Goal: Task Accomplishment & Management: Use online tool/utility

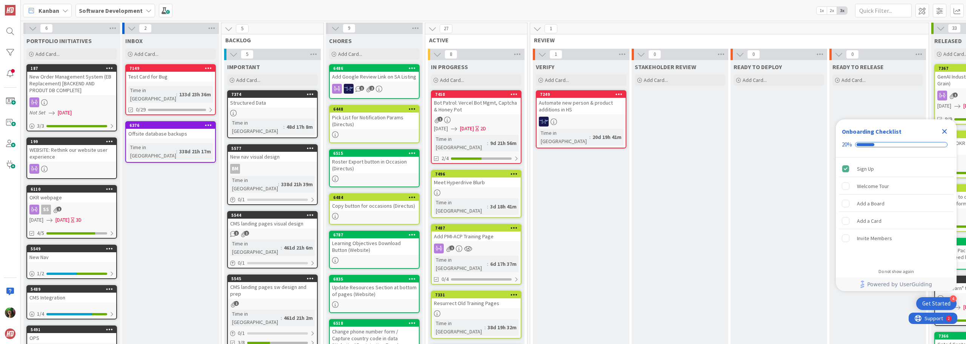
click at [116, 14] on span "Software Development" at bounding box center [111, 10] width 64 height 9
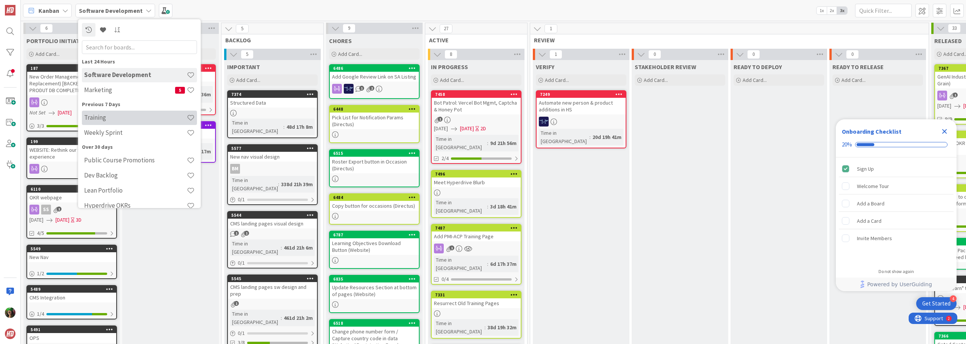
click at [115, 118] on h4 "Training" at bounding box center [135, 118] width 103 height 8
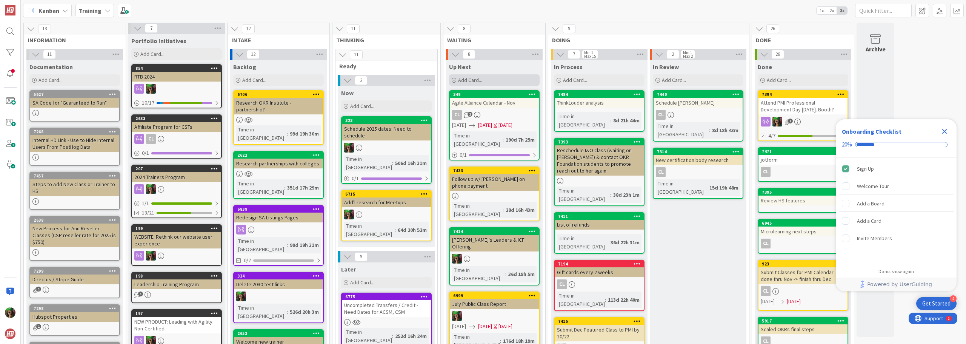
click at [500, 77] on div "Add Card..." at bounding box center [494, 79] width 91 height 11
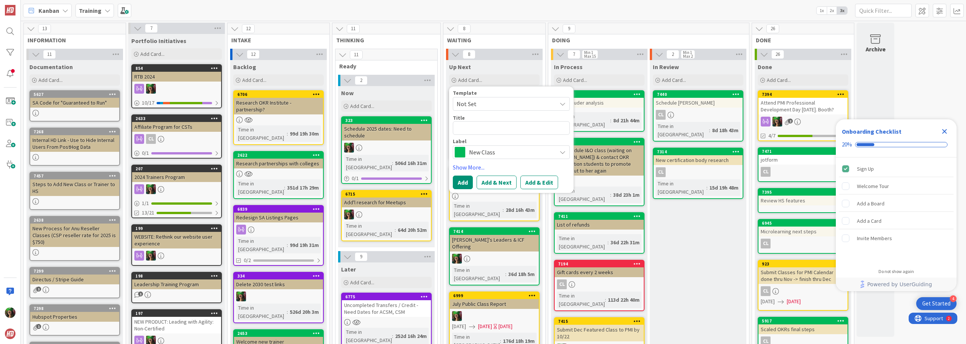
click at [489, 152] on span "New Class" at bounding box center [511, 152] width 84 height 11
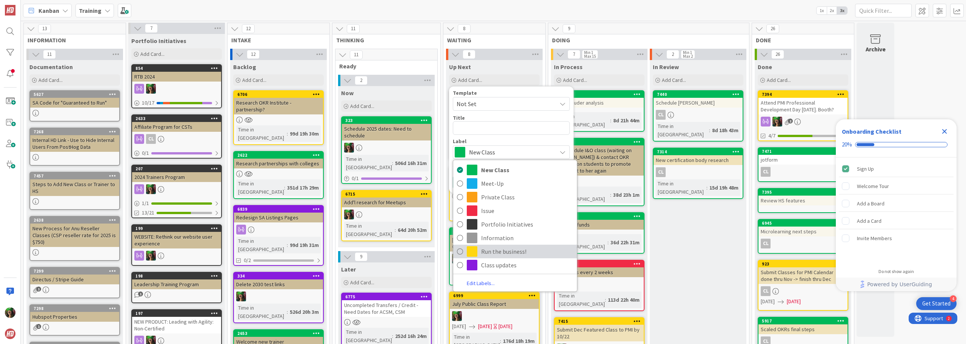
click at [501, 255] on span "Run the business!" at bounding box center [527, 251] width 92 height 11
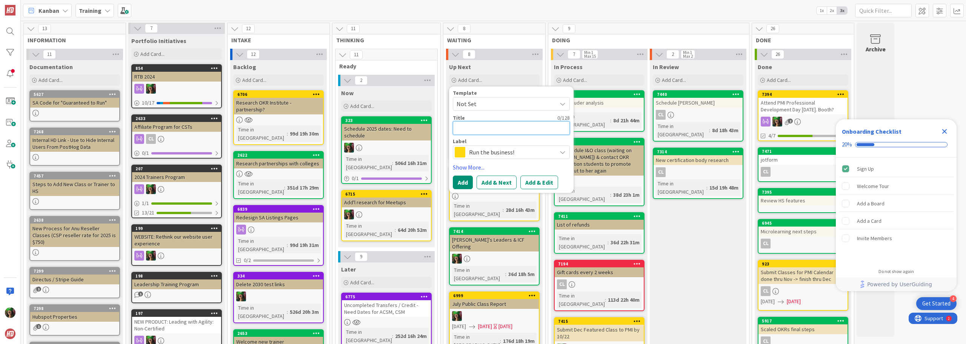
click at [490, 127] on textarea at bounding box center [511, 128] width 117 height 14
type textarea "x"
type textarea "M"
type textarea "x"
type textarea "Met"
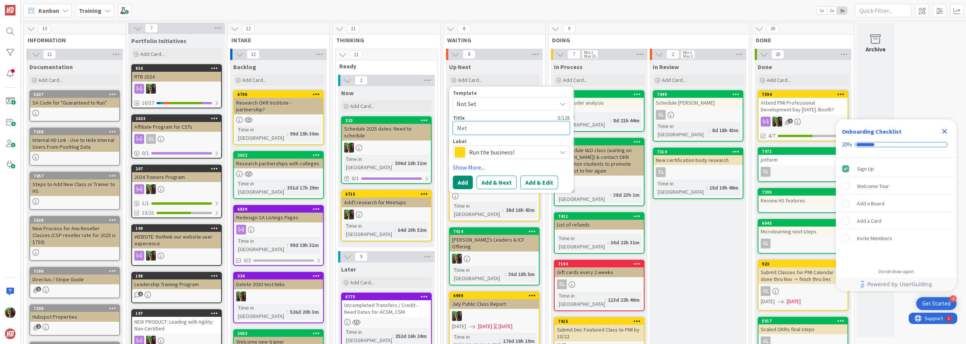
type textarea "x"
type textarea "Metr"
type textarea "x"
type textarea "Metri"
type textarea "x"
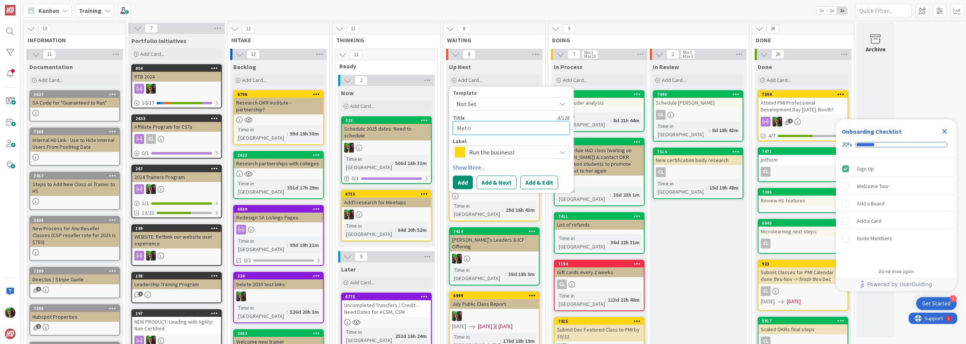
type textarea "Metric"
type textarea "x"
type textarea "Metrics"
type textarea "x"
type textarea "Metrics"
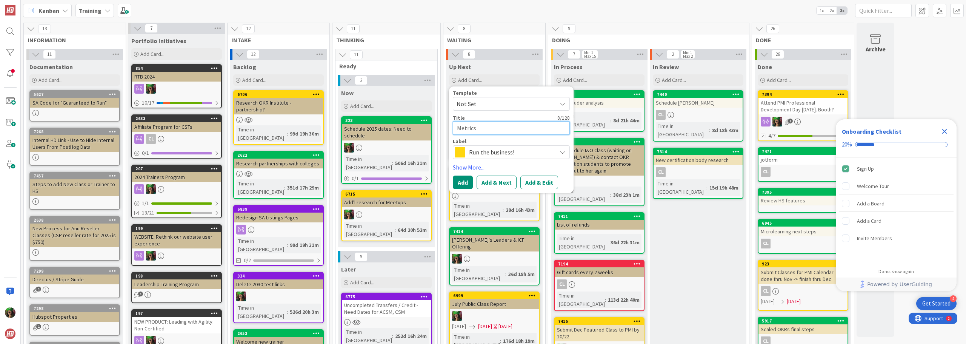
type textarea "x"
type textarea "Metrics M"
type textarea "x"
type textarea "Metrics Me"
type textarea "x"
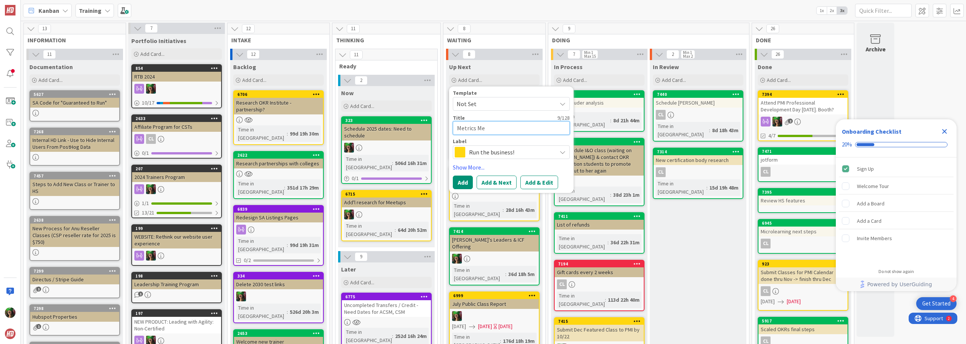
type textarea "Metrics Mee"
type textarea "x"
type textarea "Metrics Meet"
type textarea "x"
type textarea "Metrics Meeti"
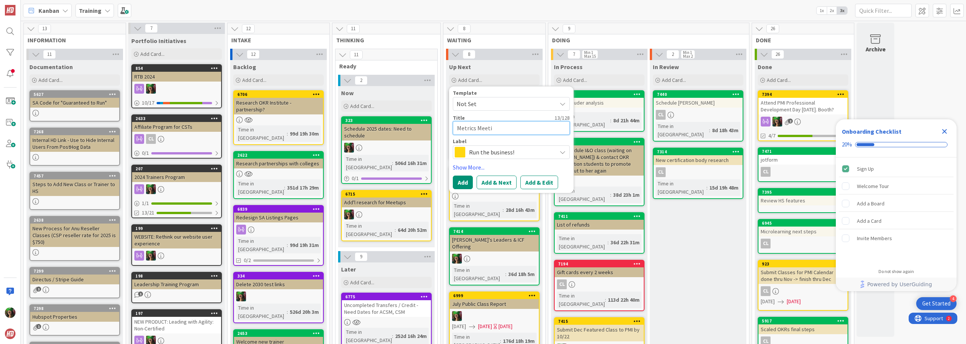
type textarea "x"
type textarea "Metrics Meetin"
type textarea "x"
type textarea "Metrics Meeting"
type textarea "x"
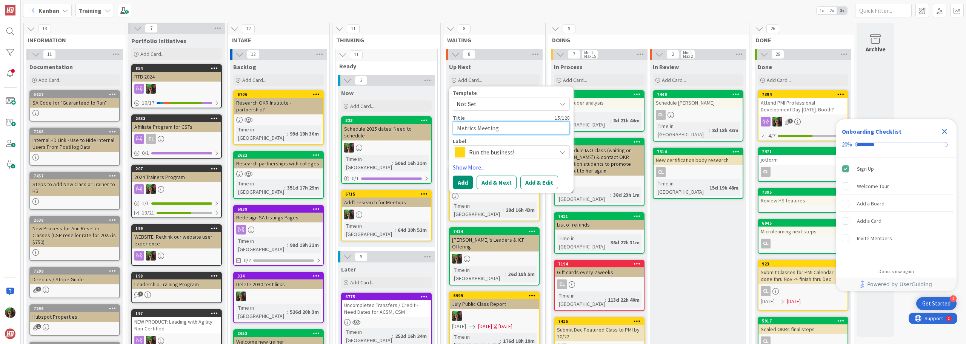
type textarea "Metrics Meeting"
type textarea "x"
type textarea "Metrics Meeting O"
type textarea "x"
type textarea "Metrics Meeting Ot"
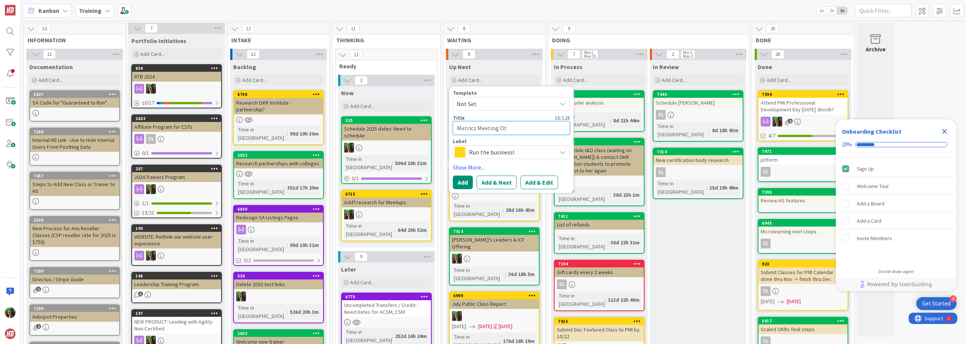
type textarea "x"
type textarea "Metrics Meeting Ot"
type textarea "x"
type textarea "Metrics Meeting Ot"
type textarea "x"
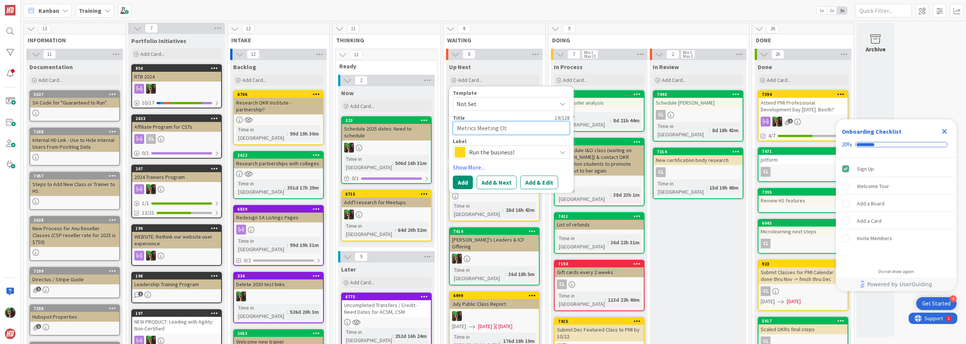
type textarea "Metrics Meeting O"
type textarea "x"
type textarea "Metrics Meeting Oc"
type textarea "x"
type textarea "Metrics Meeting Oct"
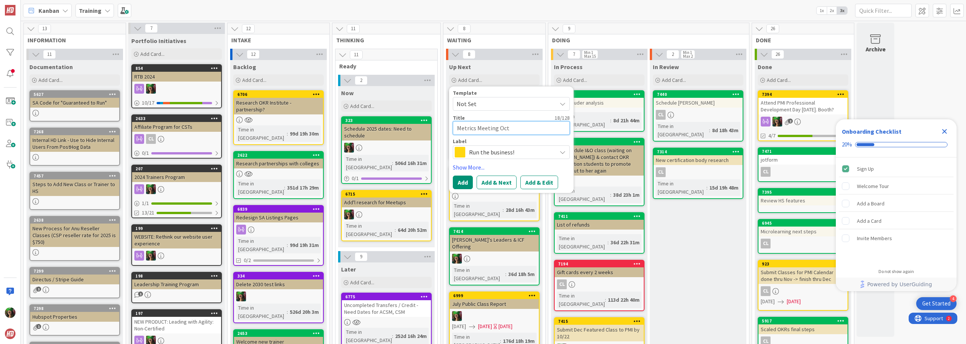
type textarea "x"
type textarea "Metrics Meeting Oct"
type textarea "x"
type textarea "Metrics Meeting [DATE]"
type textarea "x"
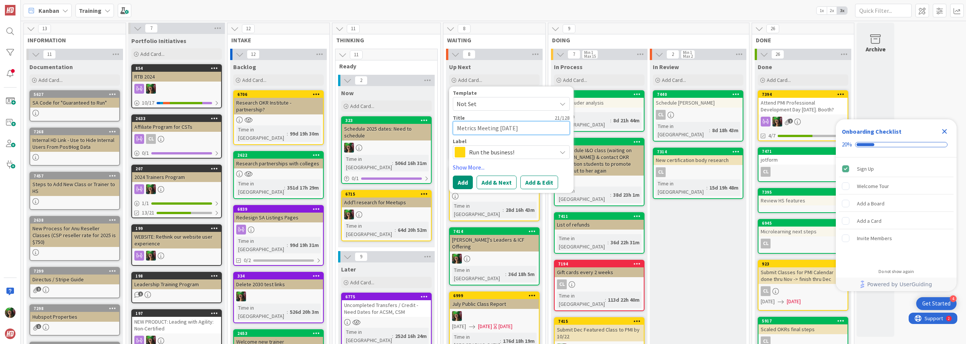
type textarea "Metrics Meeting [DATE]"
type textarea "x"
type textarea "Metrics Meeting Oct 16t"
type textarea "x"
type textarea "Metrics Meeting [DATE]"
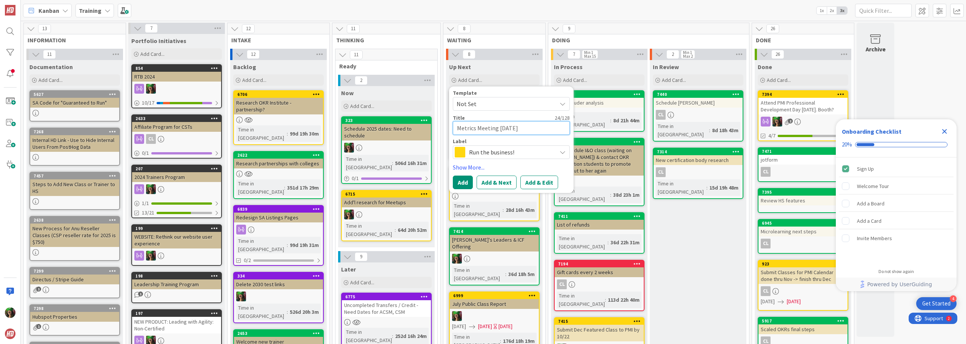
type textarea "x"
type textarea "Metrics Meeting [DATE]!"
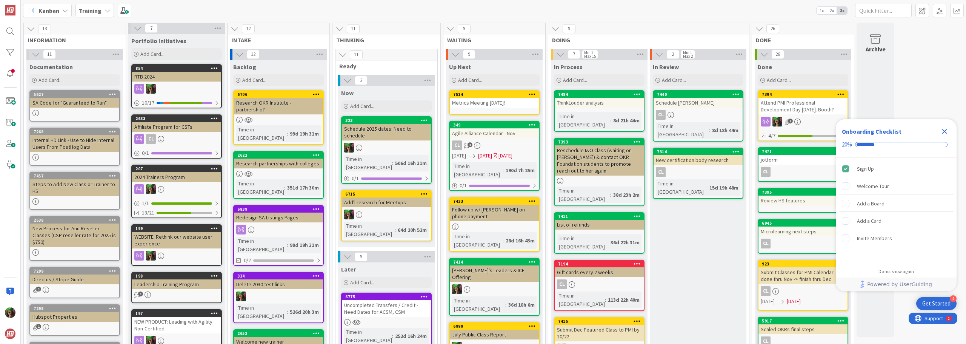
click at [944, 132] on icon "Close Checklist" at bounding box center [944, 131] width 5 height 5
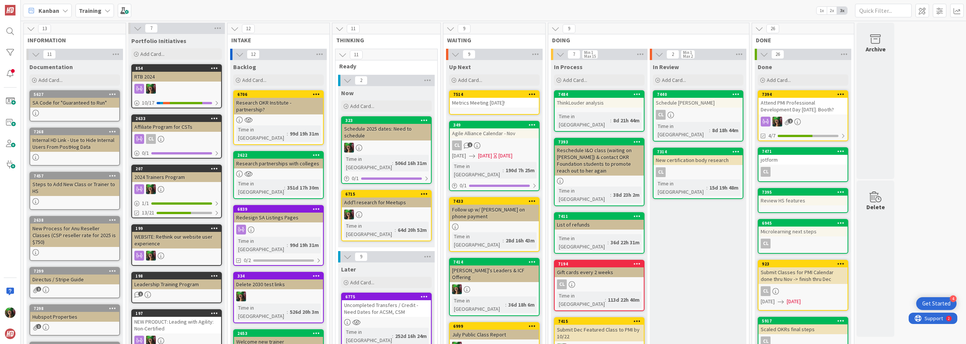
scroll to position [38, 0]
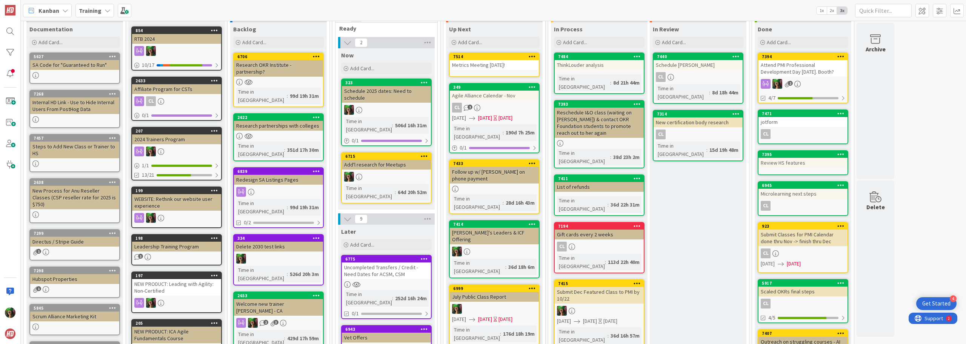
click at [508, 284] on div "6999 July Public Class Report [DATE] [DATE] [DATE] Time in [GEOGRAPHIC_DATA] : …" at bounding box center [494, 314] width 91 height 61
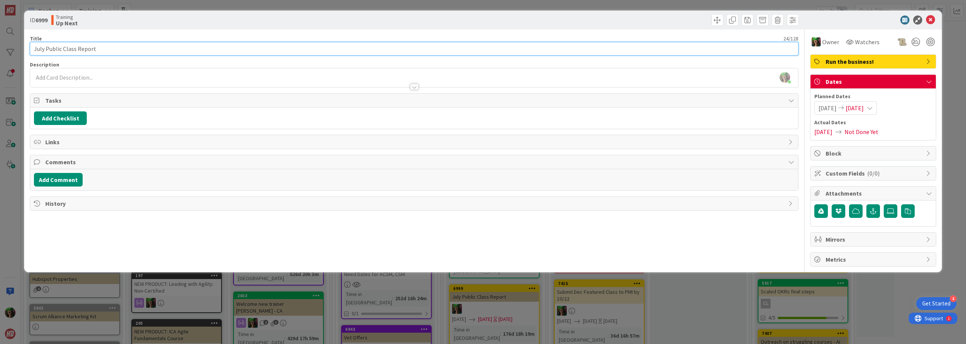
drag, startPoint x: 45, startPoint y: 51, endPoint x: 32, endPoint y: 51, distance: 12.8
click at [32, 51] on input "July Public Class Report" at bounding box center [414, 49] width 769 height 14
type input "Oct Public Class Report"
click at [834, 109] on span "[DATE]" at bounding box center [828, 107] width 18 height 9
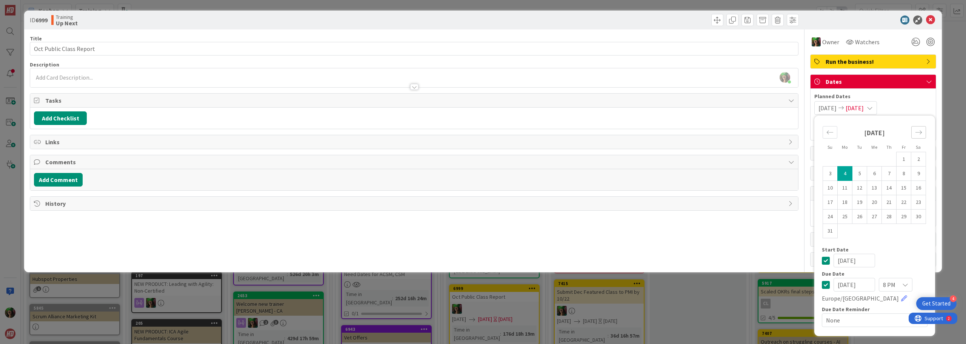
click at [918, 132] on icon "Move forward to switch to the next month." at bounding box center [918, 132] width 7 height 7
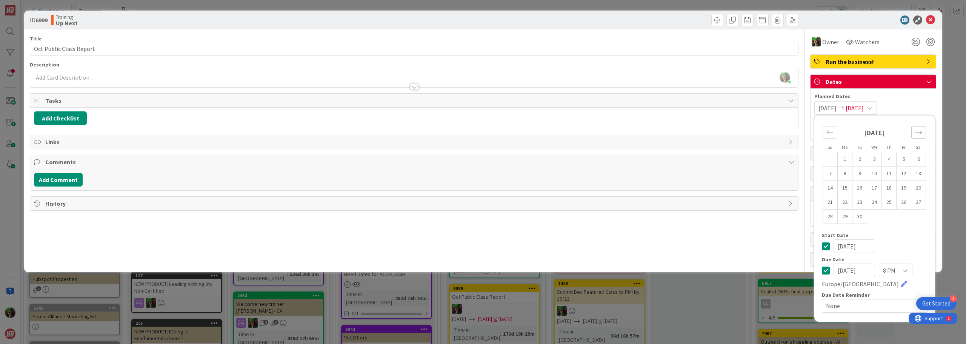
click at [918, 132] on icon "Move forward to switch to the next month." at bounding box center [918, 132] width 7 height 7
click at [918, 133] on icon "Move forward to switch to the next month." at bounding box center [918, 132] width 7 height 7
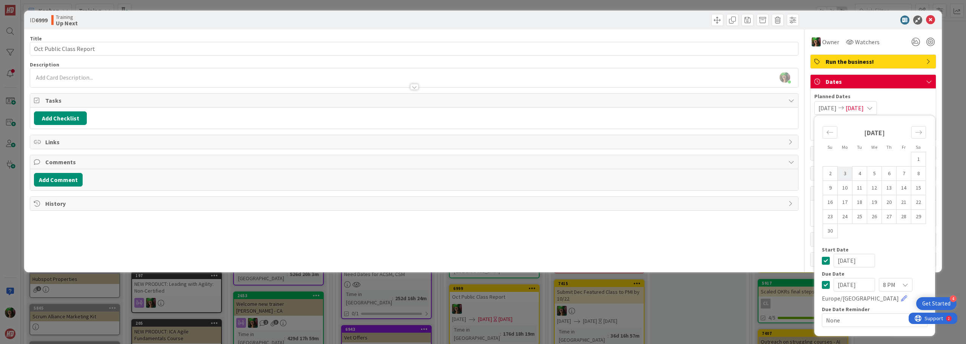
click at [848, 172] on td "3" at bounding box center [845, 173] width 15 height 14
type input "[DATE]"
click at [848, 172] on td "3" at bounding box center [845, 173] width 15 height 14
type input "[DATE]"
drag, startPoint x: 914, startPoint y: 101, endPoint x: 911, endPoint y: 99, distance: 4.1
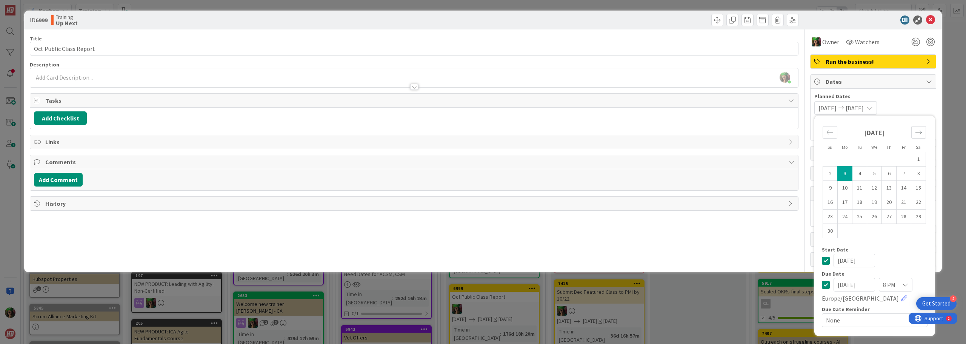
click at [913, 102] on div "[DATE] [DATE] Su Mo Tu We Th Fr Sa [DATE] 1 2 3 4 5 6 7 8 9 10 11 12 13 14 15 1…" at bounding box center [873, 108] width 118 height 14
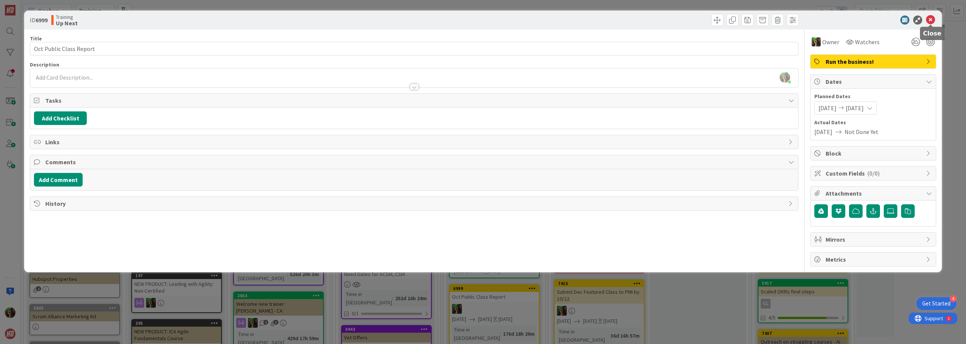
click at [931, 21] on icon at bounding box center [930, 19] width 9 height 9
